Goal: Task Accomplishment & Management: Use online tool/utility

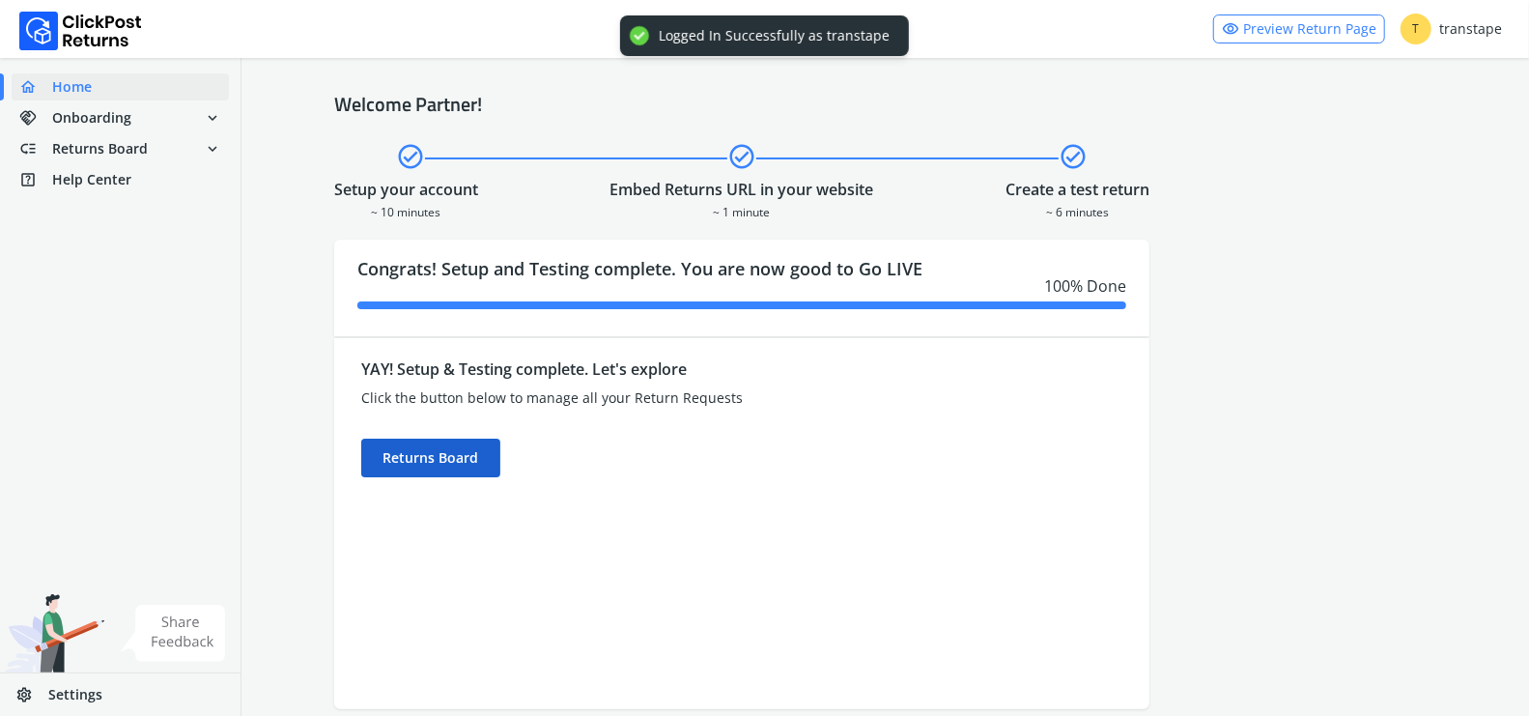
click at [475, 455] on div "Returns Board" at bounding box center [430, 457] width 139 height 39
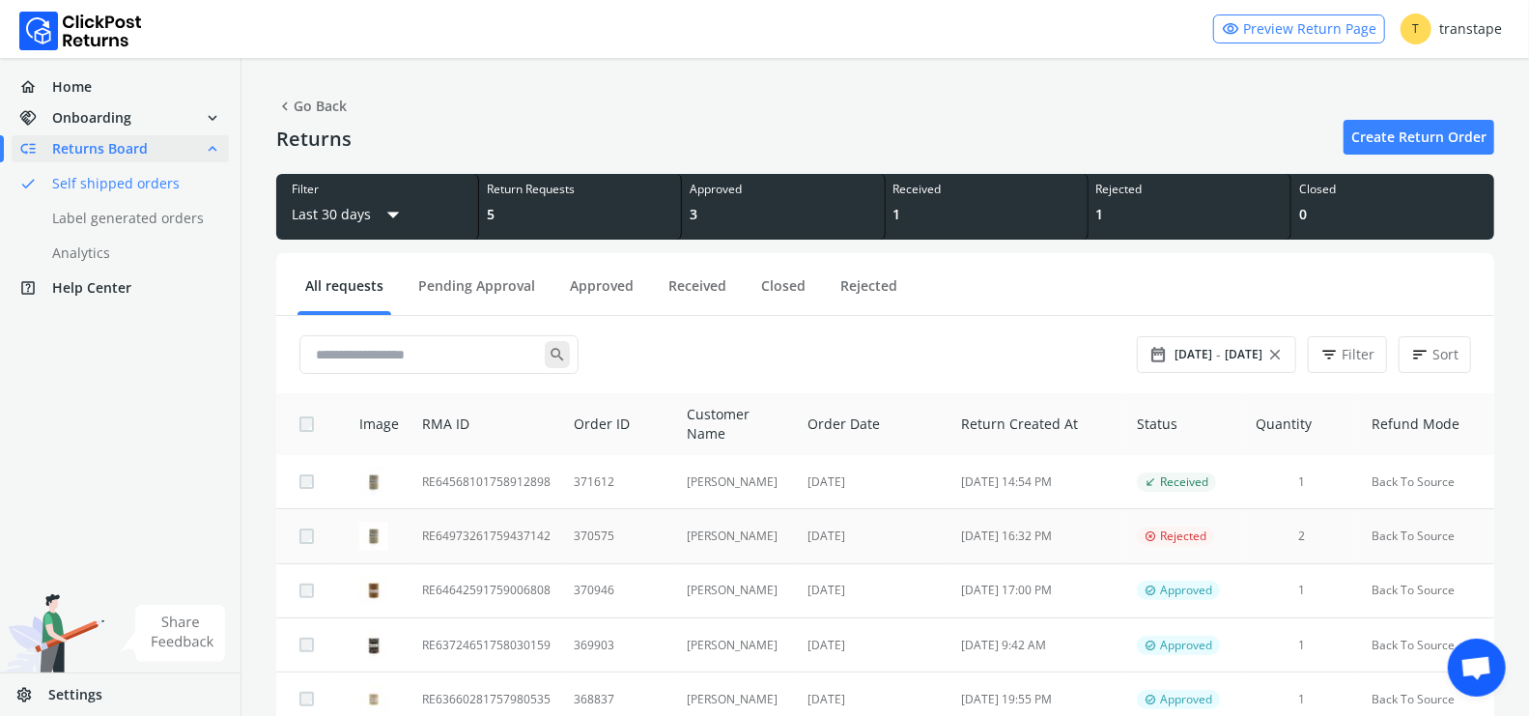
click at [601, 539] on td "370575" at bounding box center [618, 536] width 113 height 54
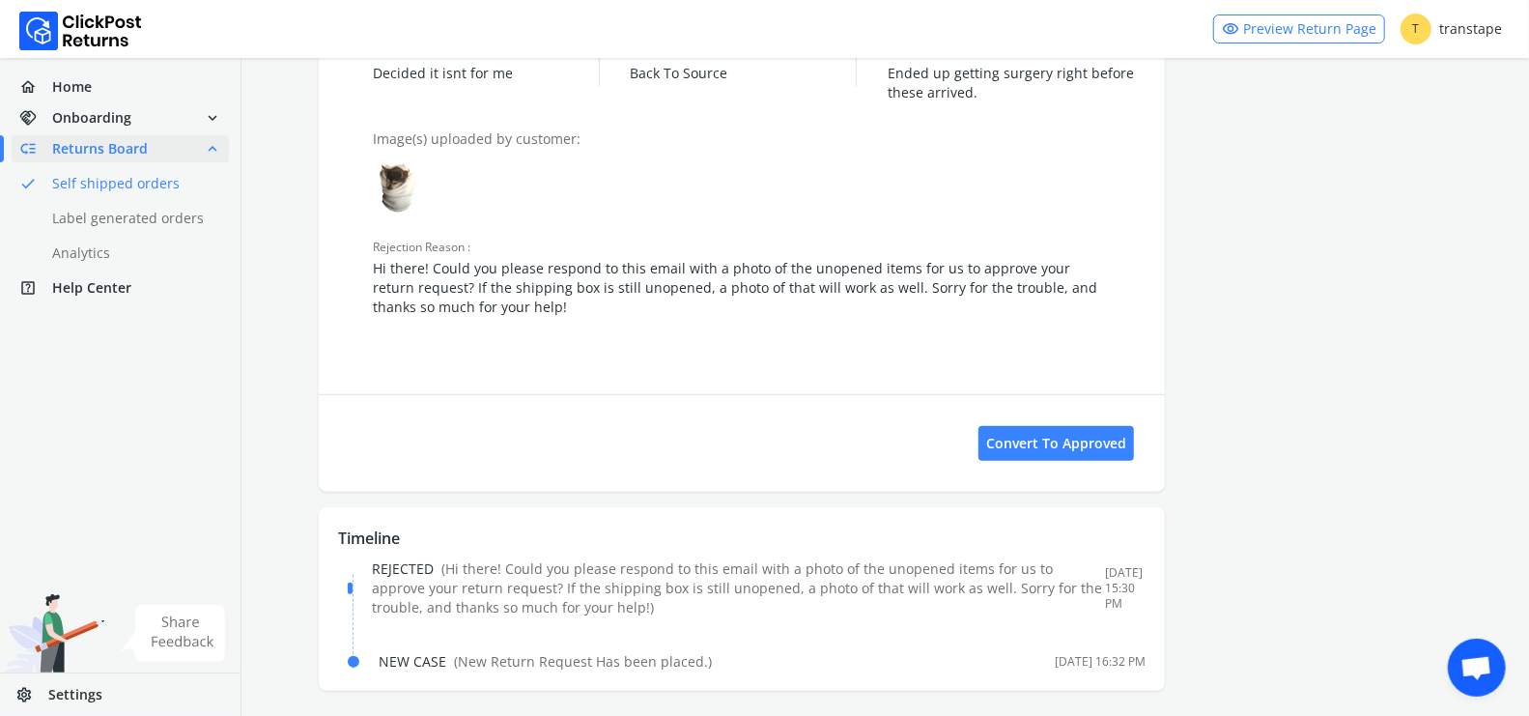
scroll to position [889, 0]
click at [1079, 432] on button "Convert to Approved" at bounding box center [1055, 439] width 155 height 35
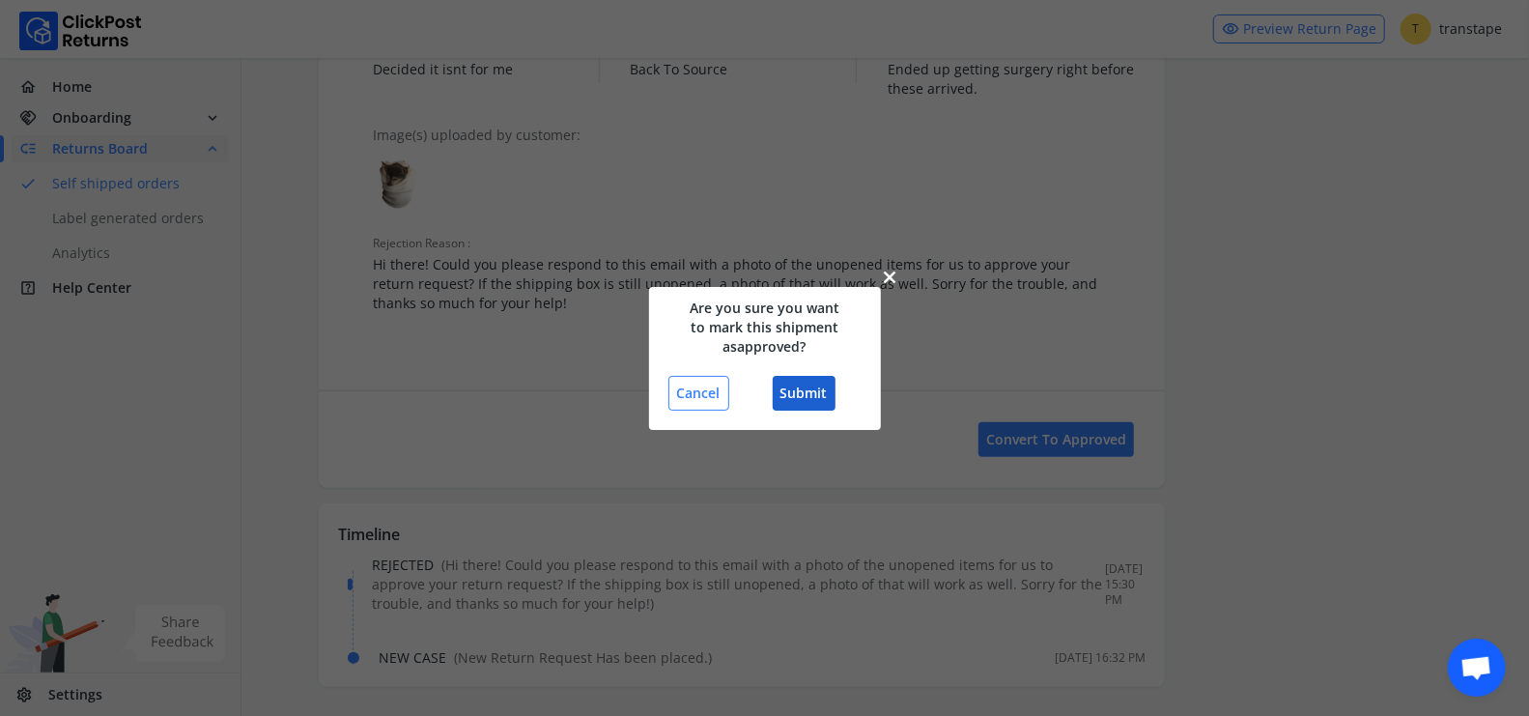
click at [798, 389] on button "Submit" at bounding box center [803, 393] width 63 height 35
